Goal: Communication & Community: Share content

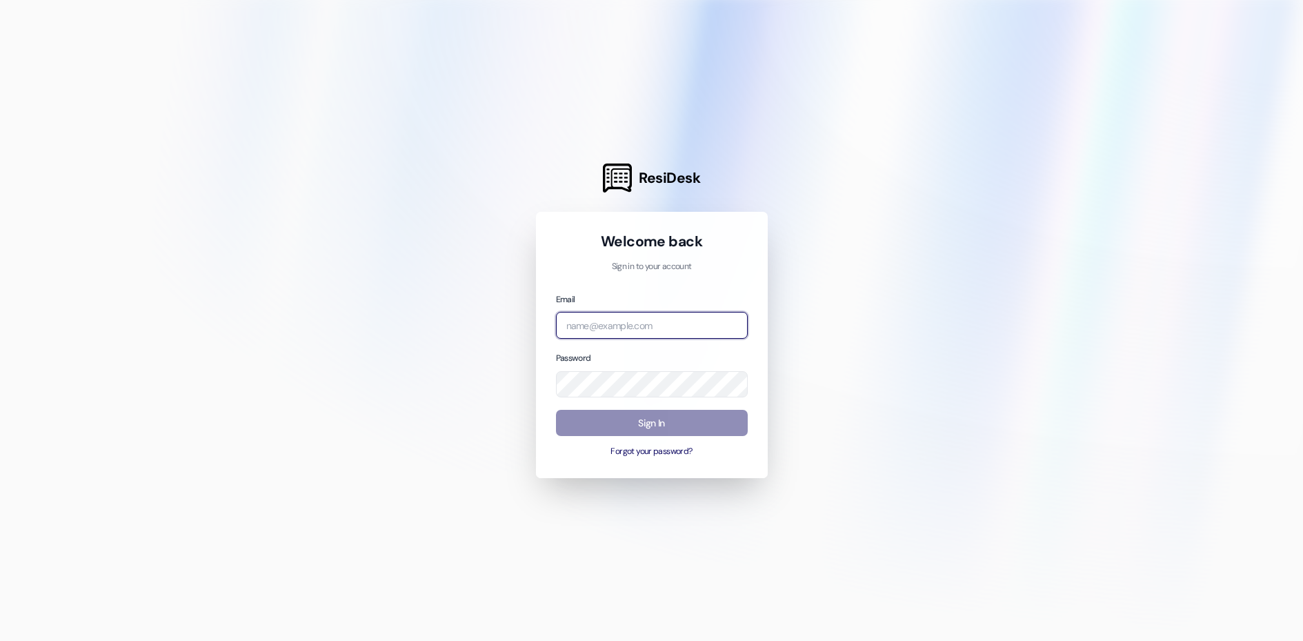
type input "[EMAIL_ADDRESS][DOMAIN_NAME]"
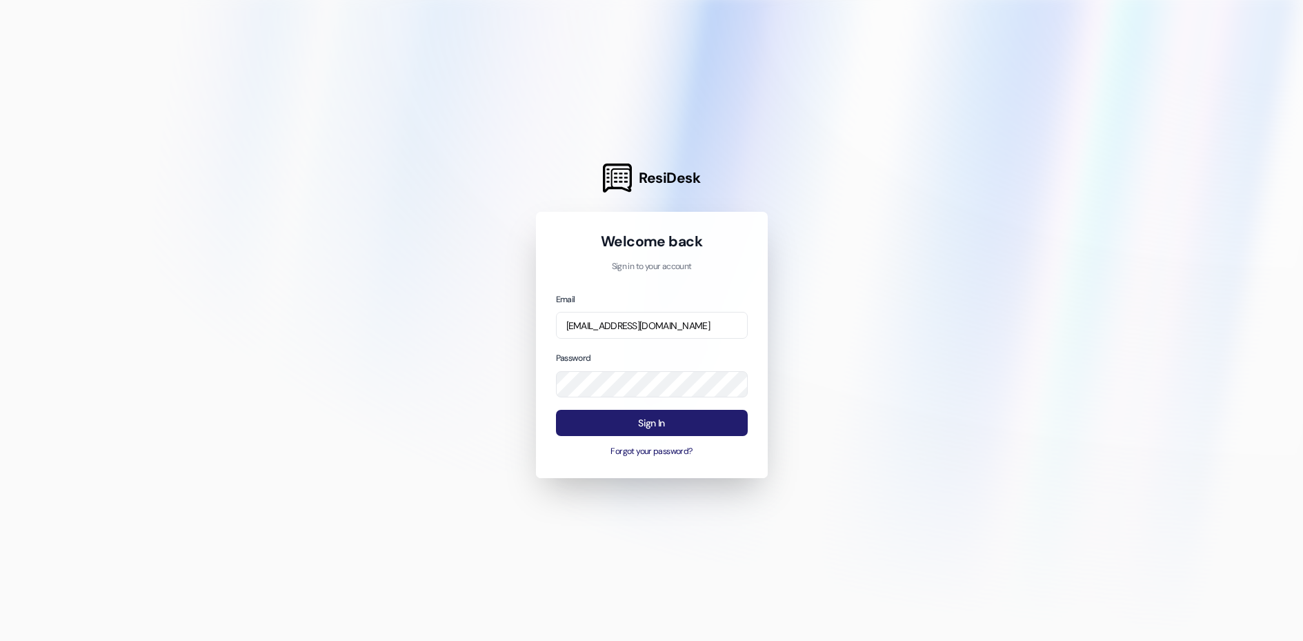
click at [696, 420] on button "Sign In" at bounding box center [652, 423] width 192 height 27
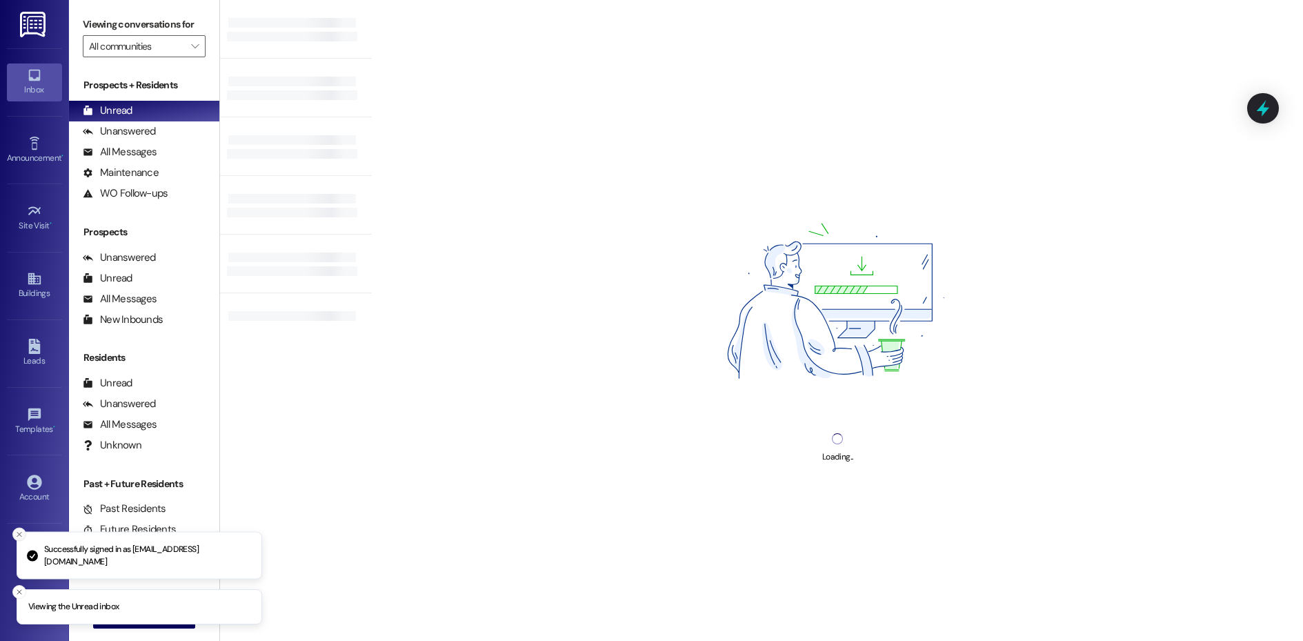
click at [22, 535] on icon "Close toast" at bounding box center [19, 534] width 8 height 8
click at [22, 593] on icon "Close toast" at bounding box center [19, 592] width 8 height 8
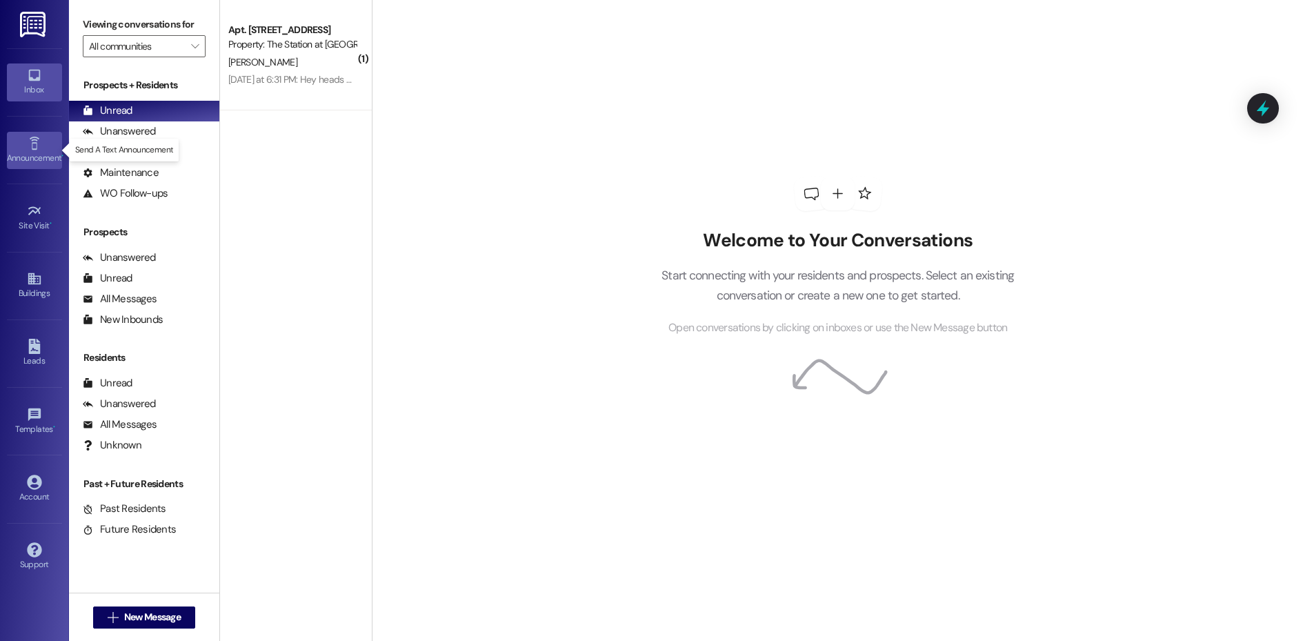
click at [54, 163] on div "Announcement •" at bounding box center [34, 158] width 69 height 14
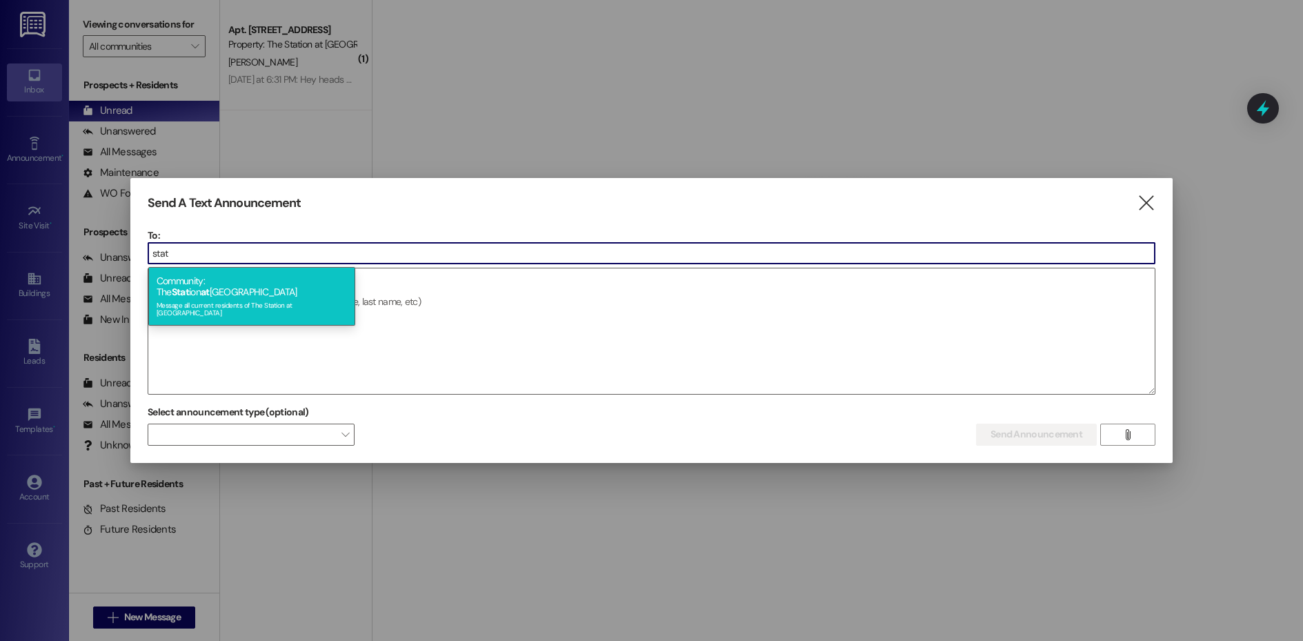
type input "stat"
click at [210, 286] on span "at" at bounding box center [205, 292] width 9 height 12
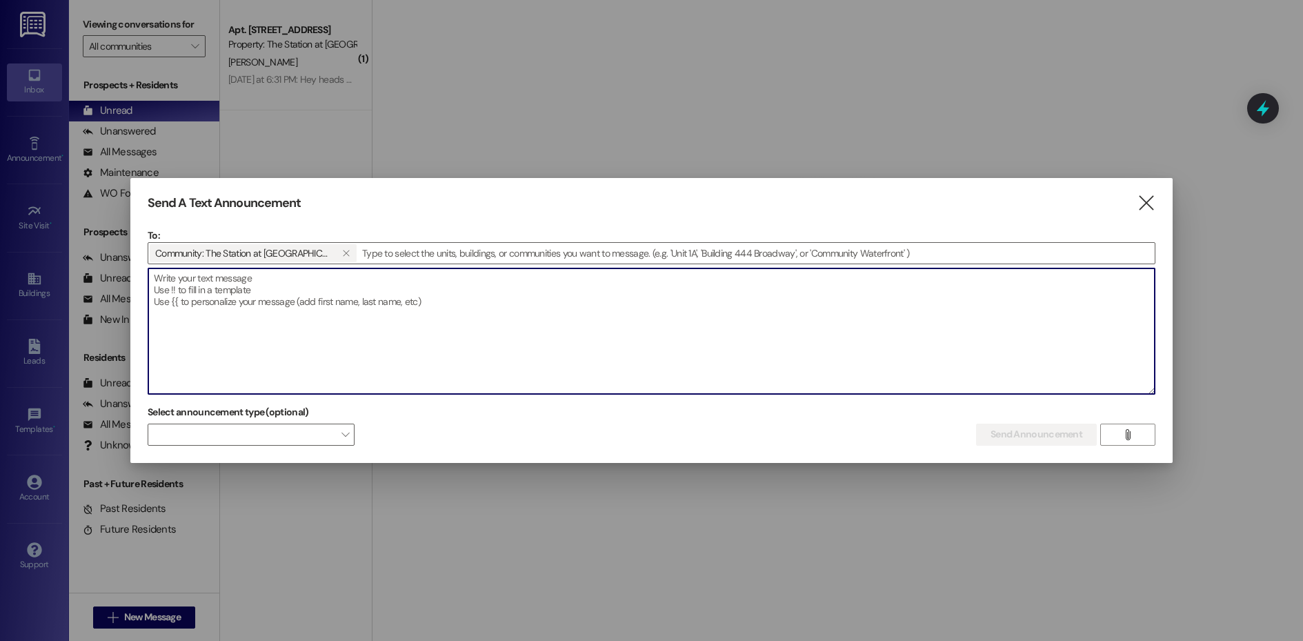
click at [263, 291] on textarea at bounding box center [651, 331] width 1006 height 126
drag, startPoint x: 350, startPoint y: 308, endPoint x: 425, endPoint y: 305, distance: 74.5
click at [425, 305] on textarea at bounding box center [651, 331] width 1006 height 126
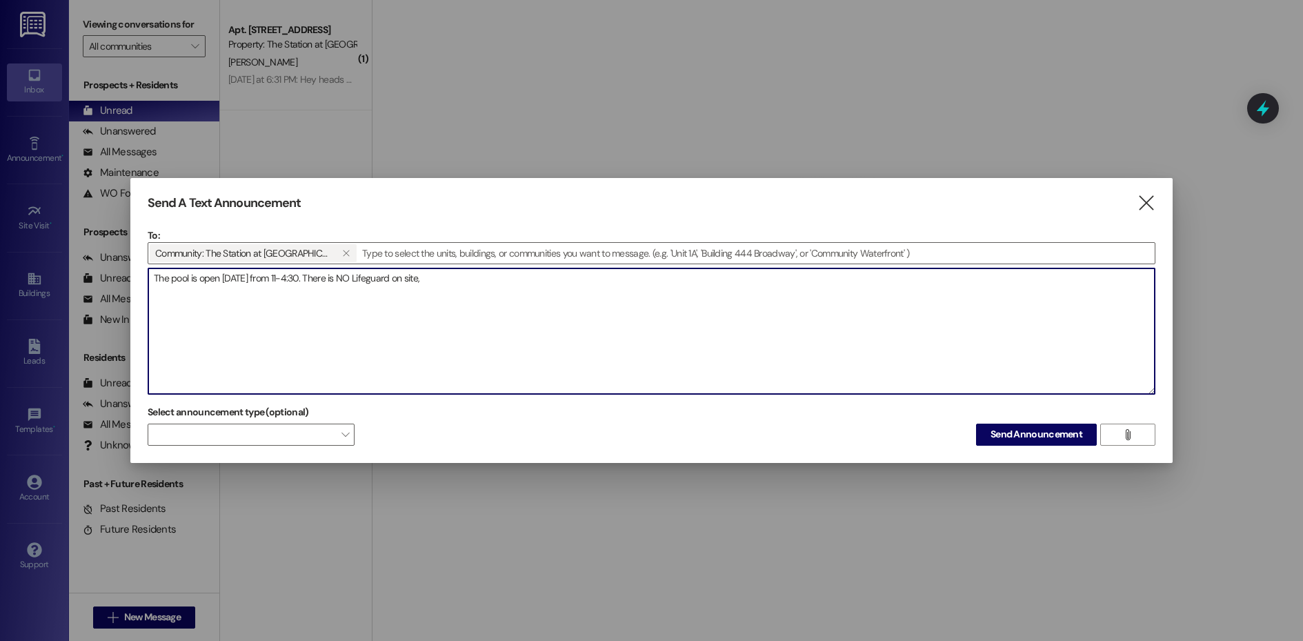
drag, startPoint x: 431, startPoint y: 281, endPoint x: 92, endPoint y: 267, distance: 339.6
click at [94, 266] on div "Send A Text Announcement  To: Community: The Station at [GEOGRAPHIC_DATA]   …" at bounding box center [651, 320] width 1303 height 641
paste textarea "Pool Hours [DATE]: 11:00 AM – 4:30 PM Please note: There is no lifeguard on dut…"
drag, startPoint x: 450, startPoint y: 304, endPoint x: 237, endPoint y: 314, distance: 213.4
click at [237, 314] on textarea "Pool Hours [DATE]: 11:00 AM – 4:30 PM Please note: There is no lifeguard on dut…" at bounding box center [651, 331] width 1006 height 126
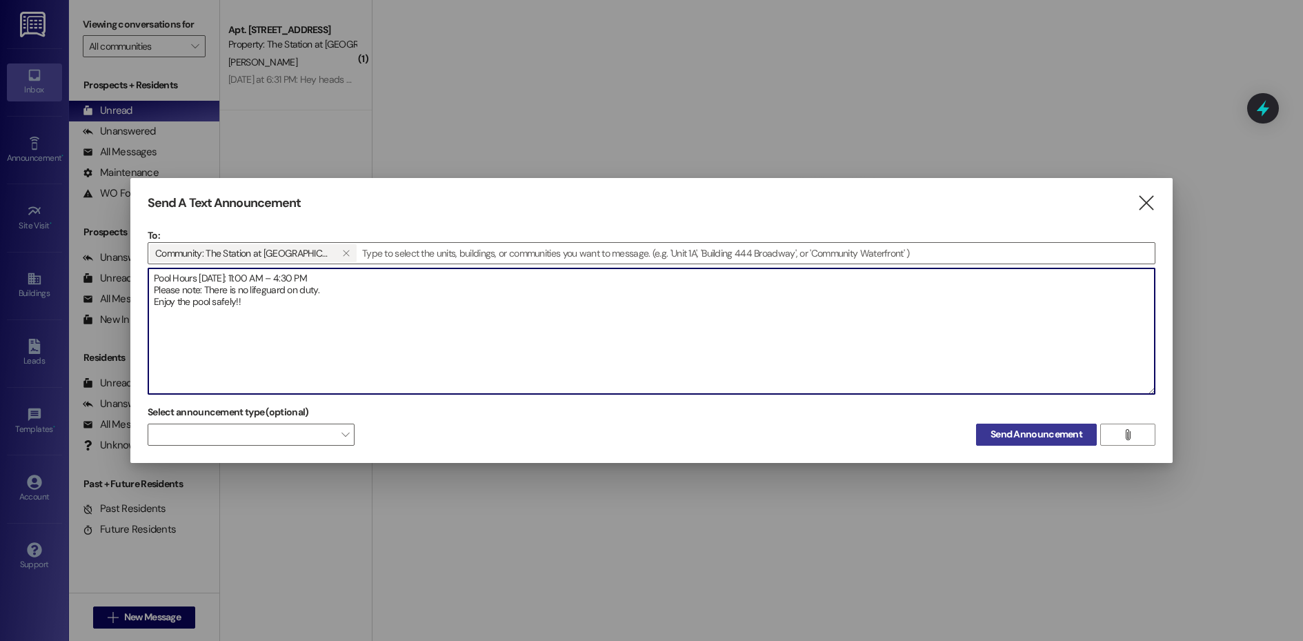
type textarea "Pool Hours [DATE]: 11:00 AM – 4:30 PM Please note: There is no lifeguard on dut…"
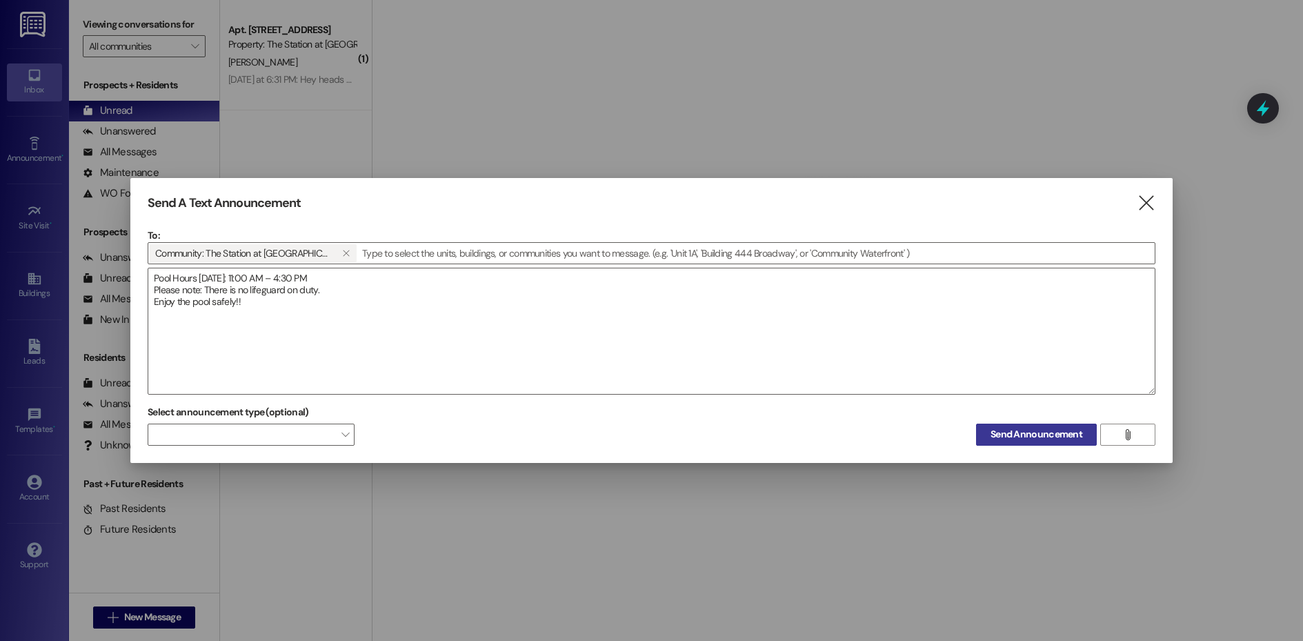
click at [1041, 439] on span "Send Announcement" at bounding box center [1036, 434] width 92 height 14
